Goal: Register for event/course

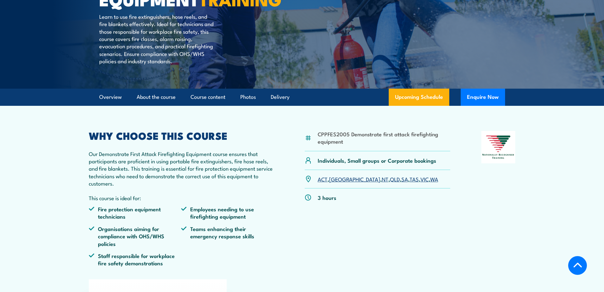
scroll to position [159, 0]
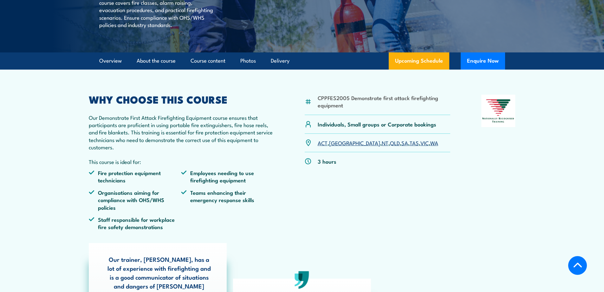
click at [334, 146] on link "[GEOGRAPHIC_DATA]" at bounding box center [354, 143] width 51 height 8
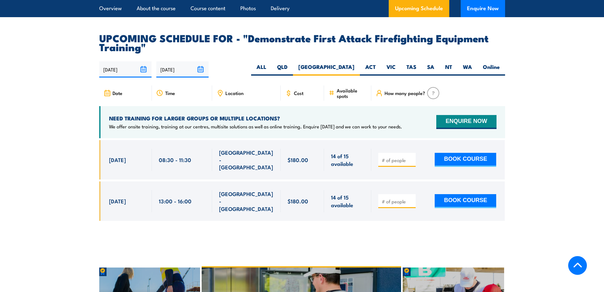
scroll to position [1118, 0]
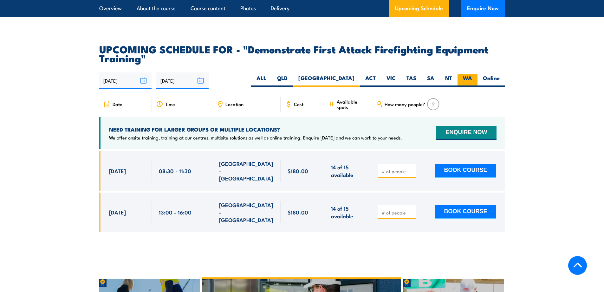
click at [462, 74] on label "WA" at bounding box center [468, 80] width 20 height 12
click at [472, 74] on input "WA" at bounding box center [474, 76] width 4 height 4
radio input "true"
click at [491, 74] on label "Online" at bounding box center [492, 80] width 28 height 12
click at [500, 74] on input "Online" at bounding box center [502, 76] width 4 height 4
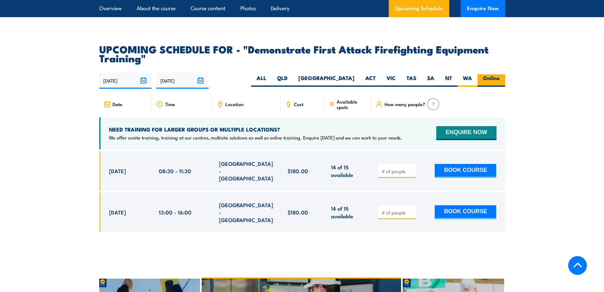
radio input "true"
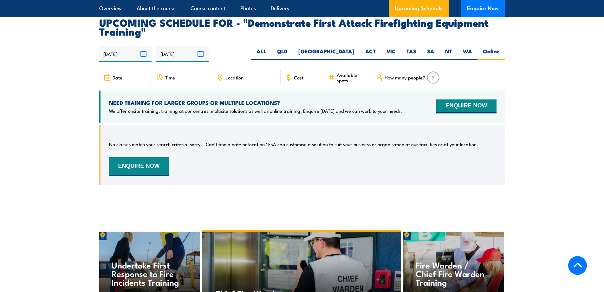
scroll to position [1150, 0]
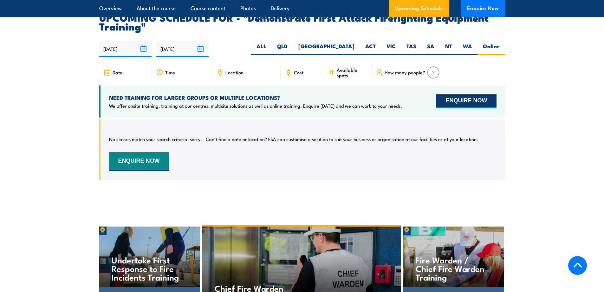
click at [459, 94] on button "ENQUIRE NOW" at bounding box center [466, 101] width 60 height 14
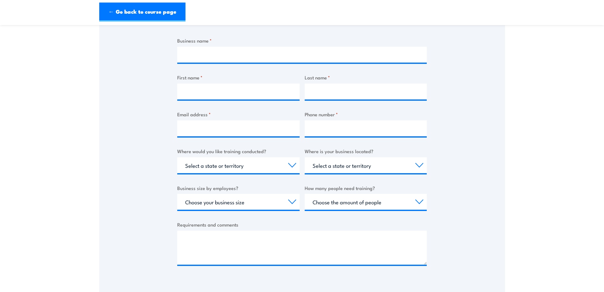
scroll to position [159, 0]
